Goal: Communication & Community: Answer question/provide support

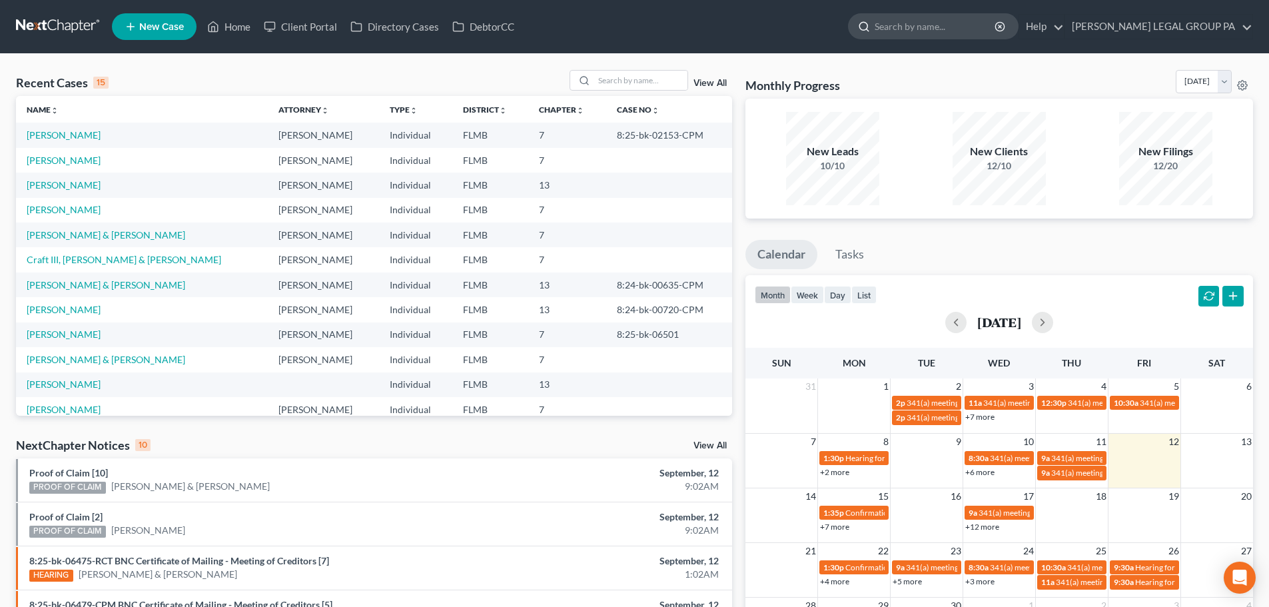
click at [947, 19] on input "search" at bounding box center [935, 26] width 122 height 25
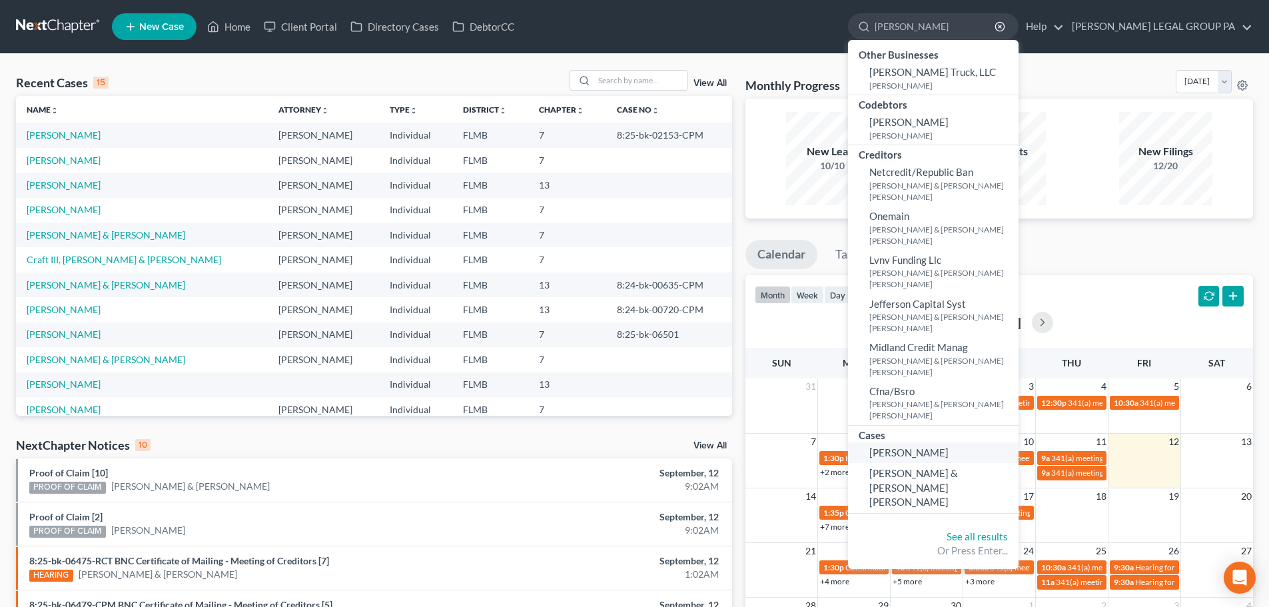
type input "[PERSON_NAME]"
click at [948, 456] on span "[PERSON_NAME]" at bounding box center [908, 452] width 79 height 12
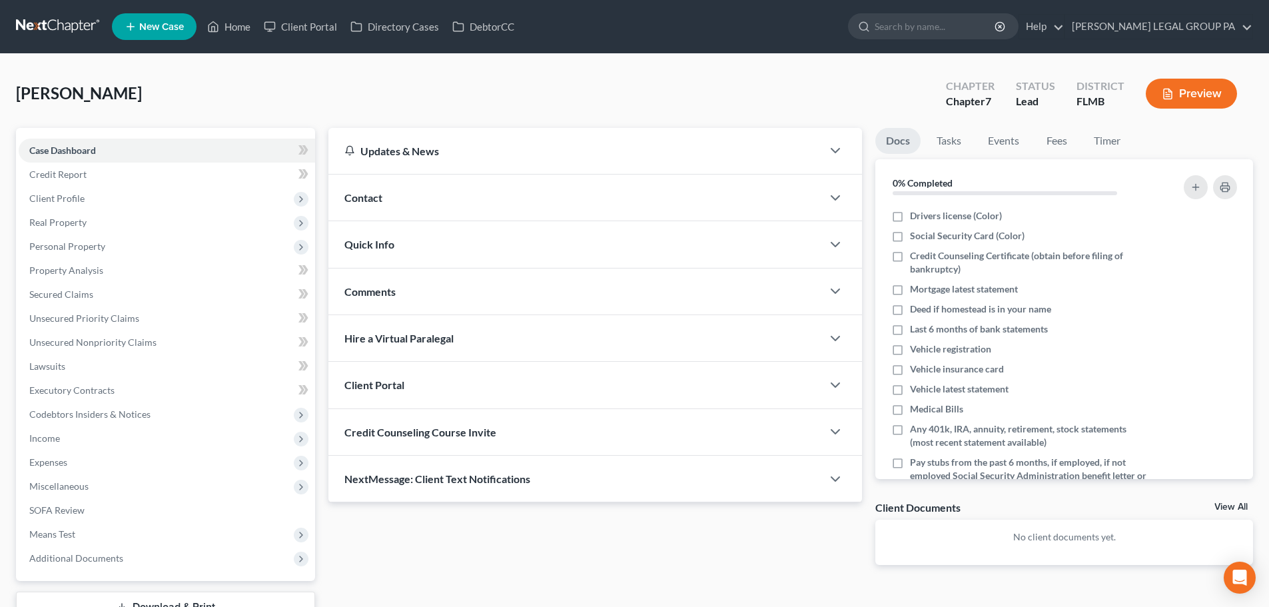
click at [503, 446] on div "Credit Counseling Course Invite" at bounding box center [575, 432] width 494 height 46
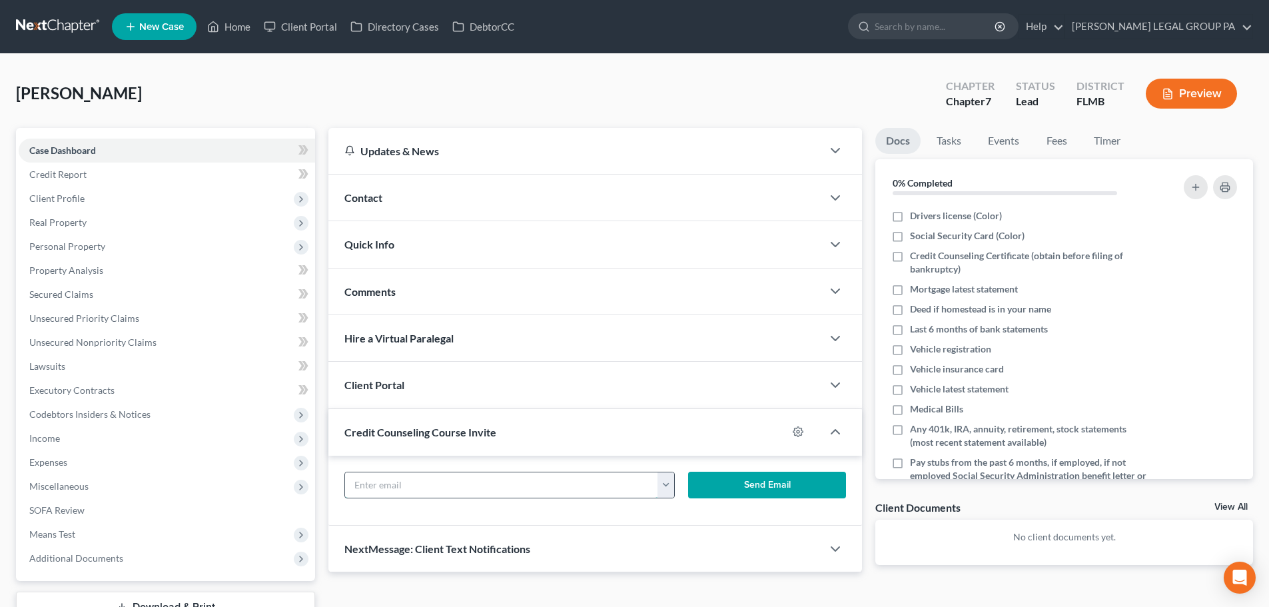
click at [456, 488] on input "text" at bounding box center [501, 484] width 313 height 25
paste input "rualvarado@tampabay.rr.com"
type input "rualvarado@tampabay.rr.com"
click at [723, 484] on button "Send Email" at bounding box center [767, 485] width 159 height 27
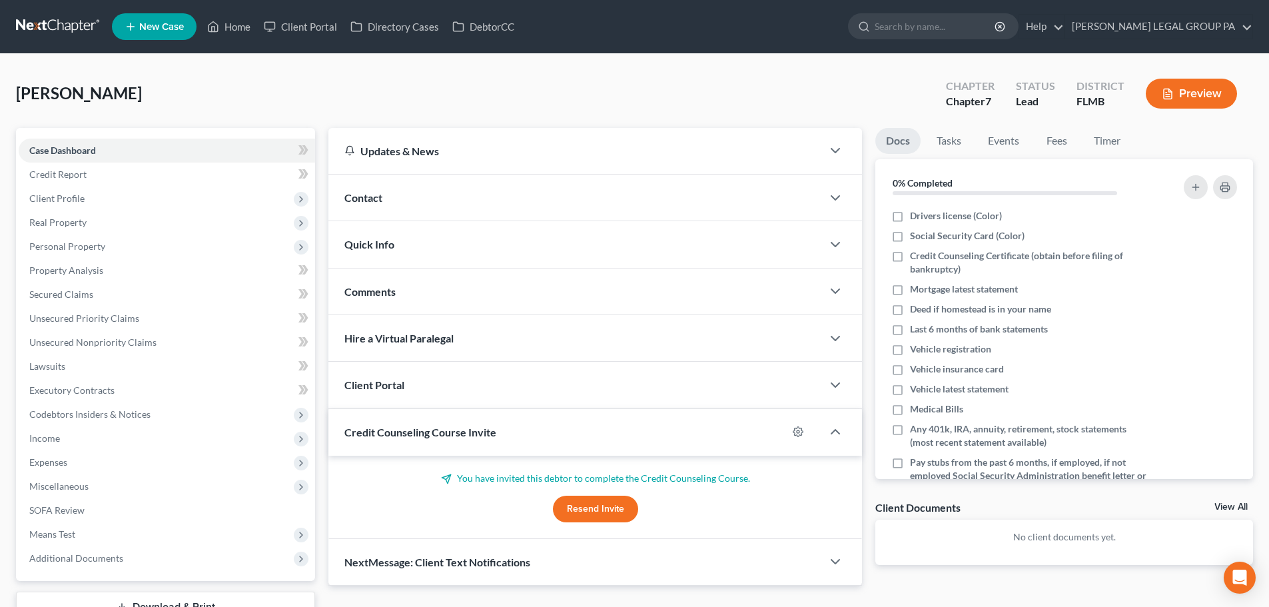
click at [79, 26] on link at bounding box center [58, 27] width 85 height 24
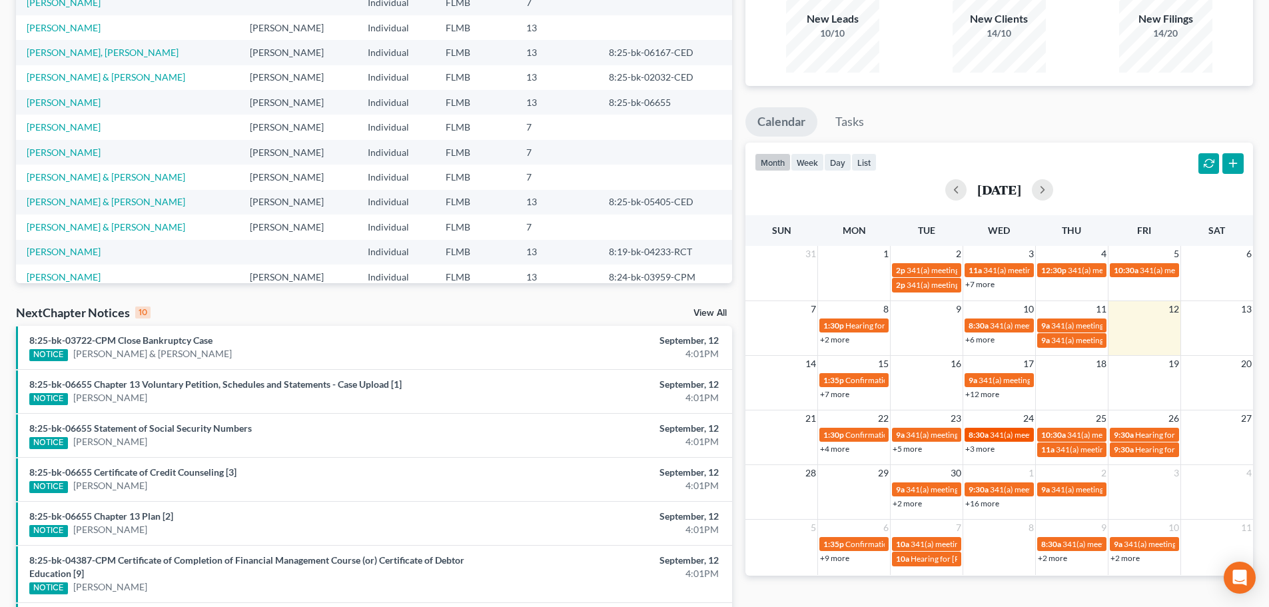
scroll to position [133, 0]
